Goal: Complete application form

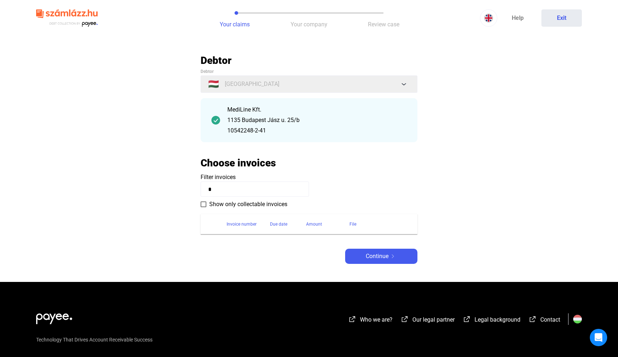
type input "*"
click at [202, 204] on span at bounding box center [203, 205] width 6 height 6
click at [225, 191] on input "*" at bounding box center [254, 189] width 108 height 15
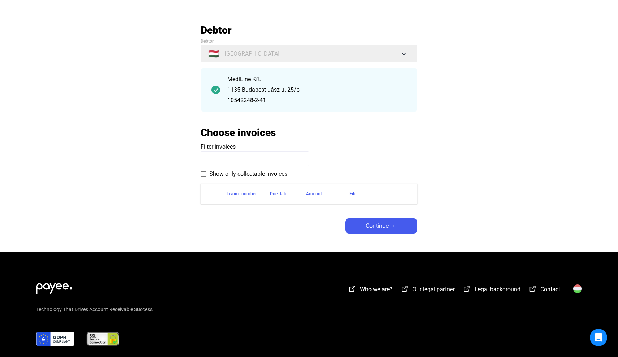
scroll to position [36, 0]
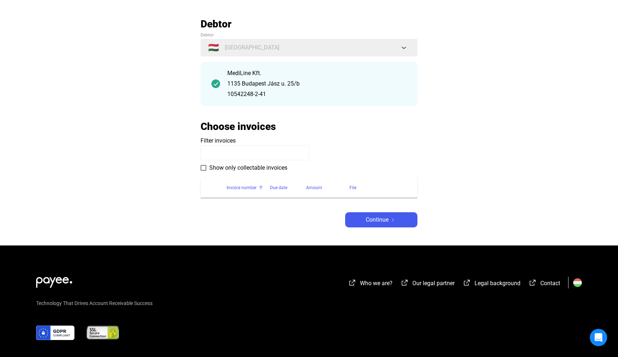
click at [238, 188] on div "Invoice number" at bounding box center [241, 187] width 30 height 9
click at [231, 156] on input at bounding box center [254, 152] width 108 height 15
type input "********"
click at [157, 173] on main "Automatikusan mentve Debtor Debtor 🇭🇺 [GEOGRAPHIC_DATA] MediLine Kft. 1135 Buda…" at bounding box center [309, 132] width 618 height 228
click at [201, 168] on span at bounding box center [203, 168] width 6 height 6
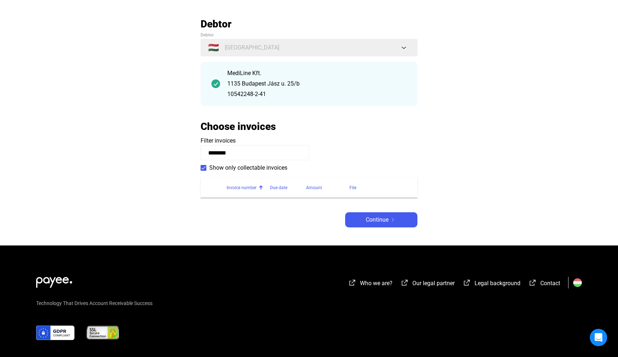
click at [204, 168] on span at bounding box center [203, 168] width 6 height 6
drag, startPoint x: 248, startPoint y: 155, endPoint x: 169, endPoint y: 148, distance: 79.4
click at [169, 148] on main "Automatikusan mentve Debtor Debtor 🇭🇺 [GEOGRAPHIC_DATA] MediLine Kft. 1135 Buda…" at bounding box center [309, 132] width 618 height 228
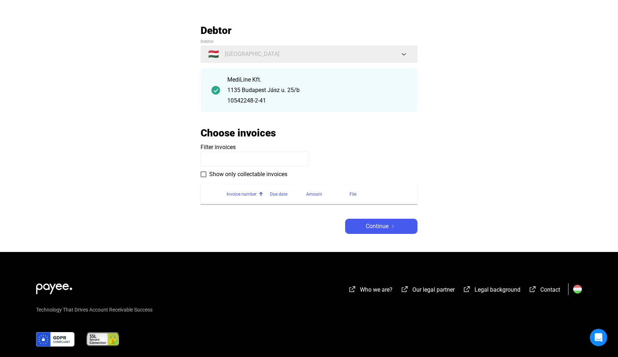
scroll to position [10, 0]
